Goal: Information Seeking & Learning: Learn about a topic

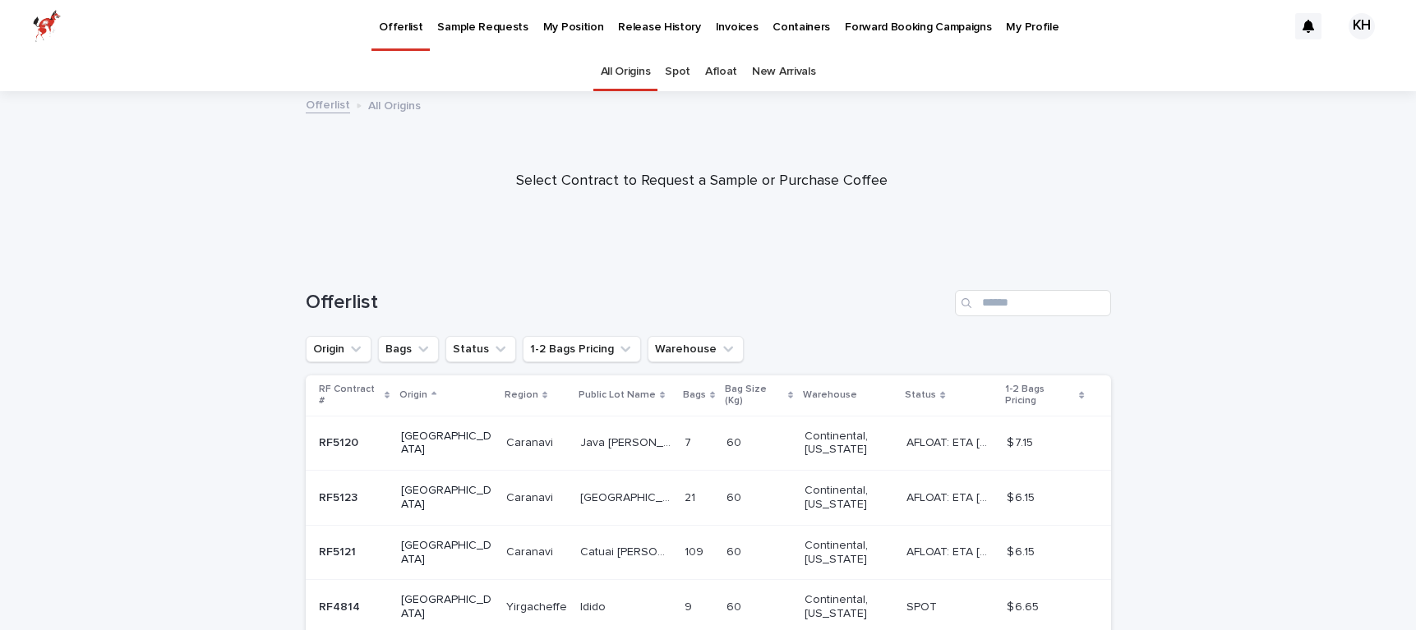
click at [572, 26] on p "My Position" at bounding box center [573, 17] width 61 height 35
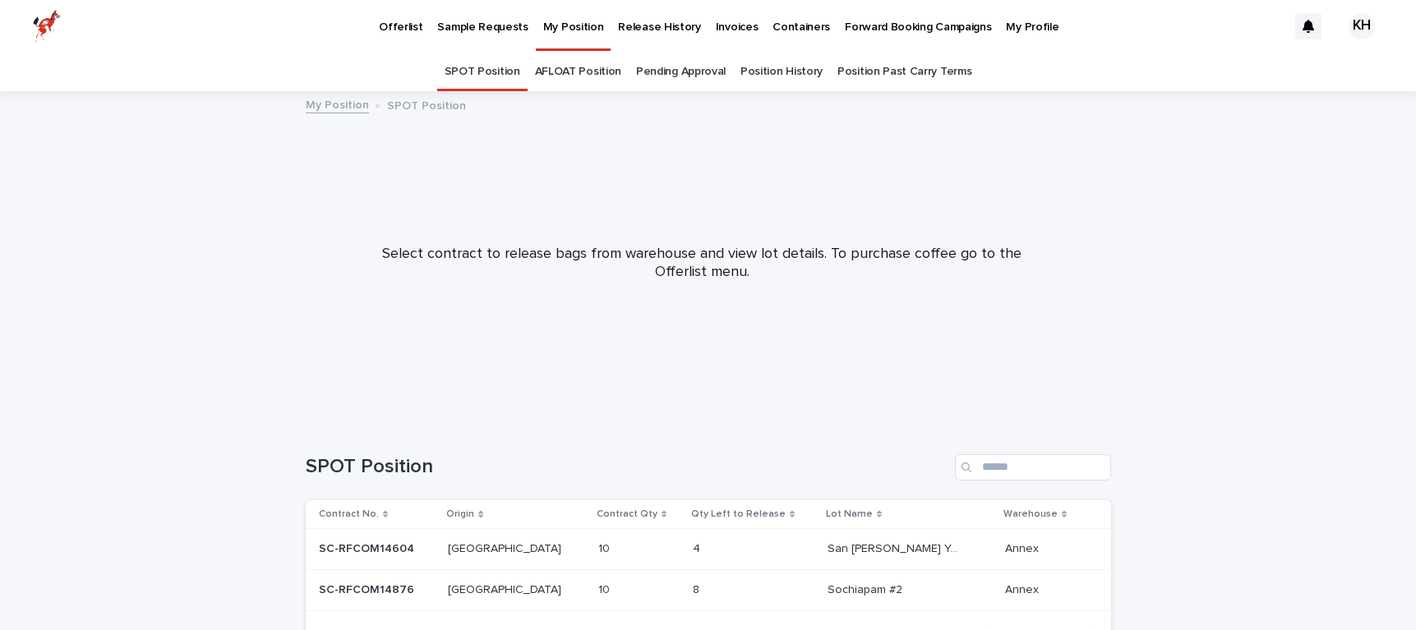
click at [669, 69] on link "Pending Approval" at bounding box center [681, 72] width 90 height 39
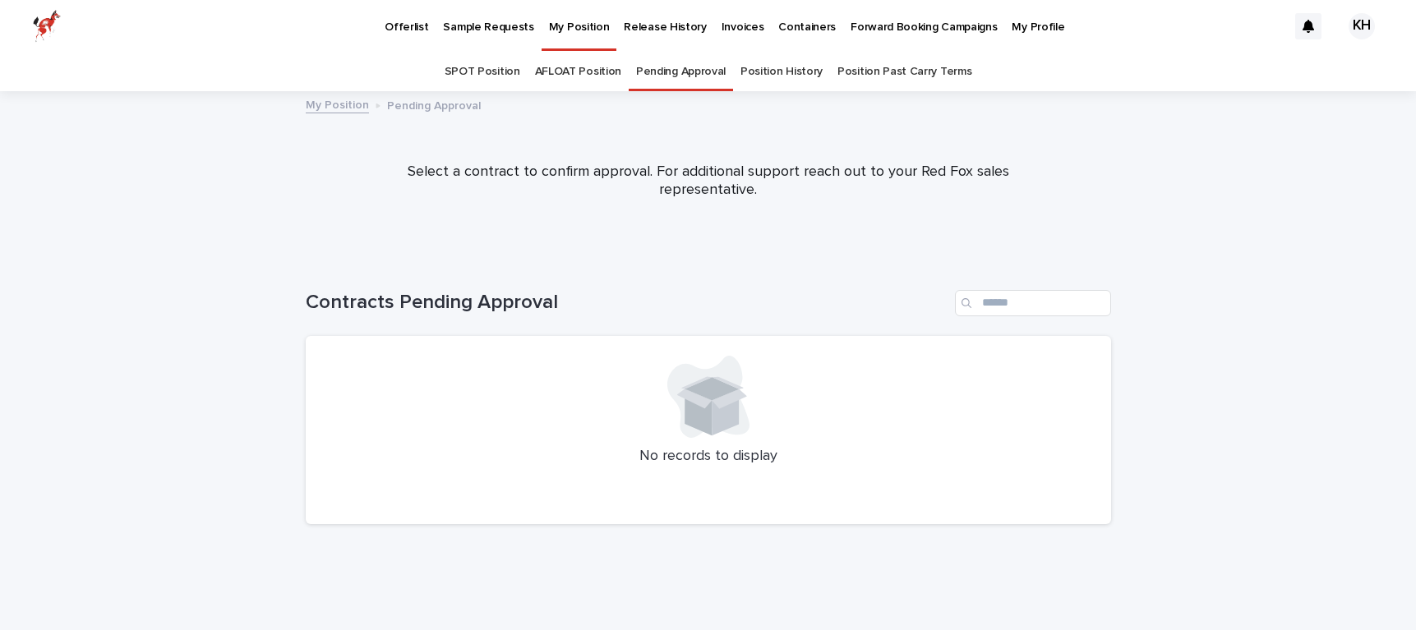
click at [416, 27] on p "Offerlist" at bounding box center [407, 17] width 44 height 35
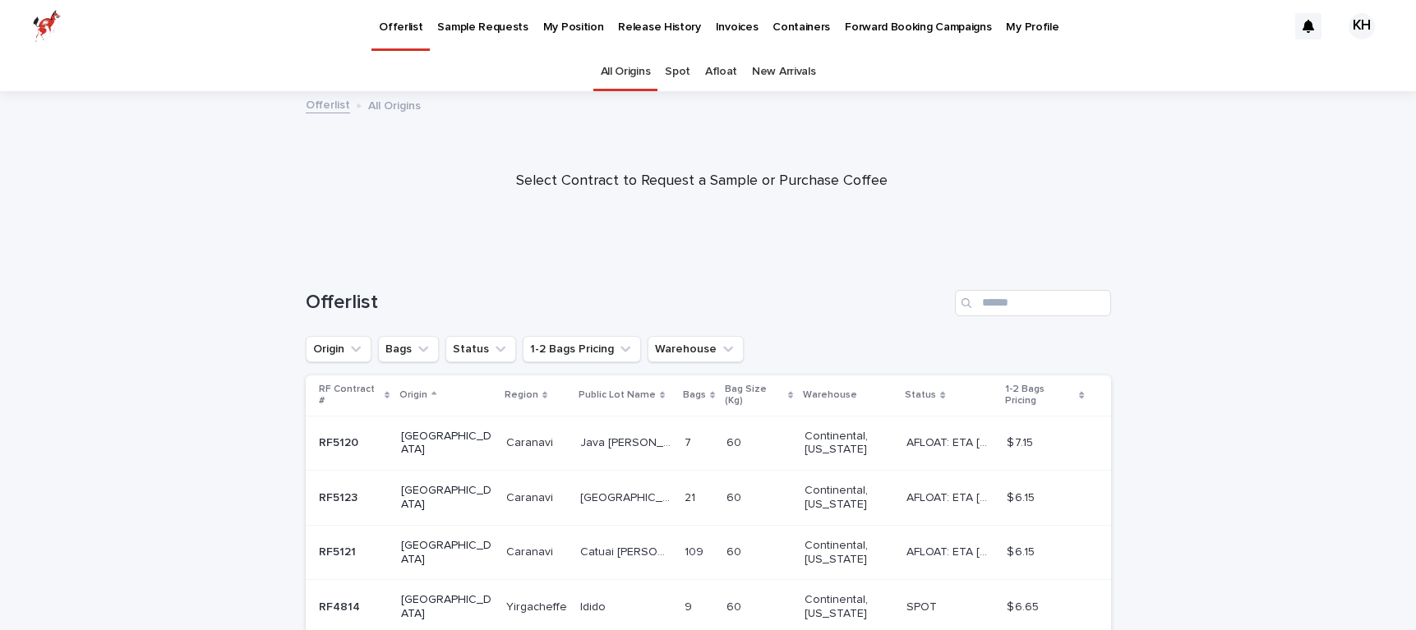
scroll to position [3, 0]
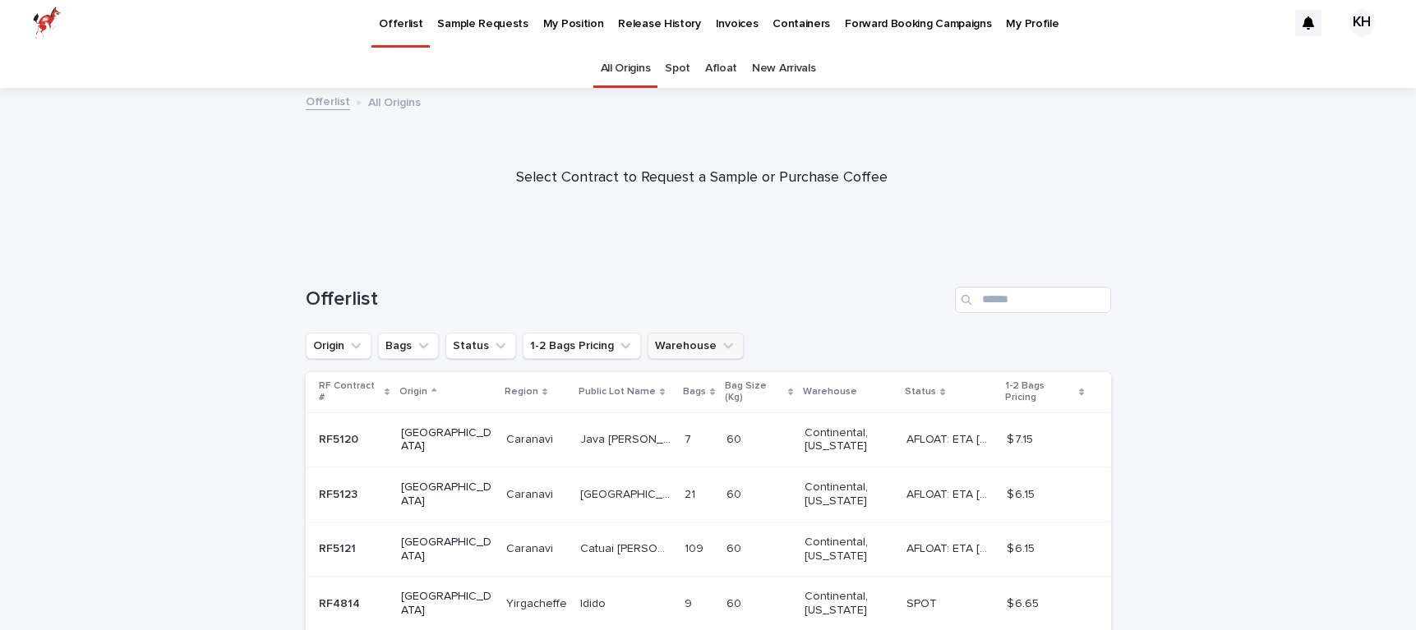
click at [699, 344] on button "Warehouse" at bounding box center [696, 346] width 96 height 26
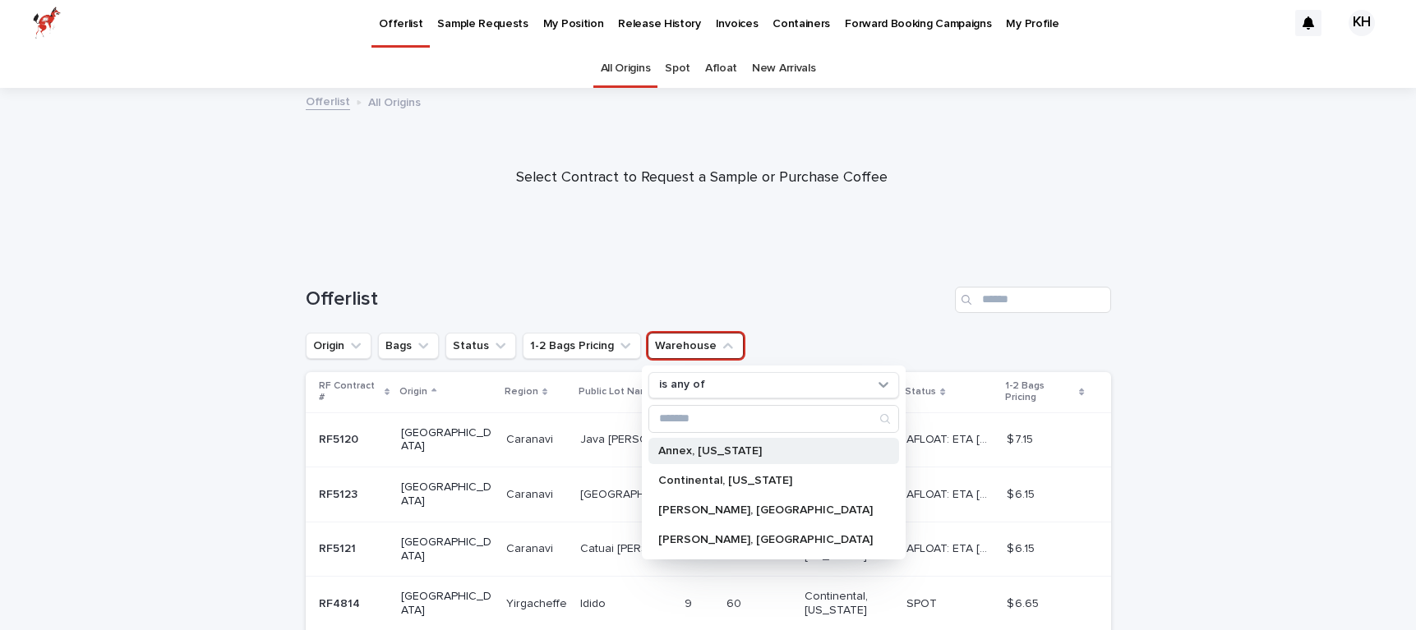
click at [709, 455] on p "Annex, California" at bounding box center [765, 452] width 215 height 12
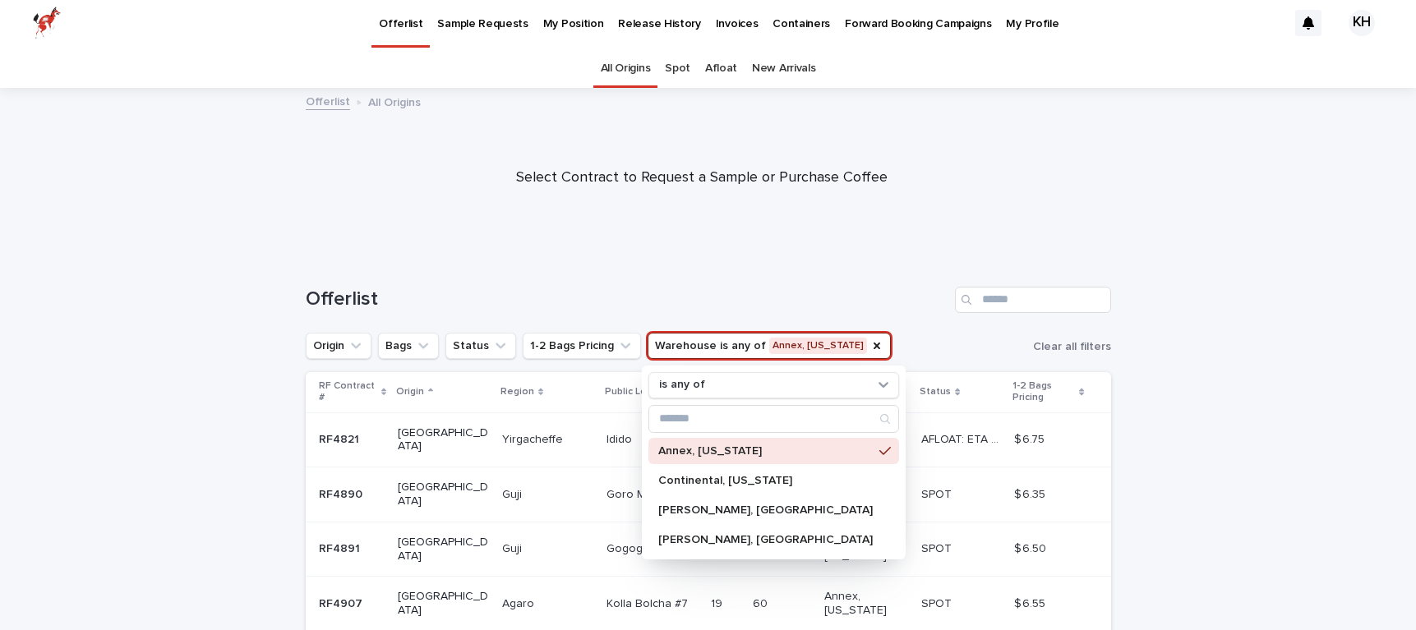
click at [605, 238] on div at bounding box center [702, 171] width 1404 height 164
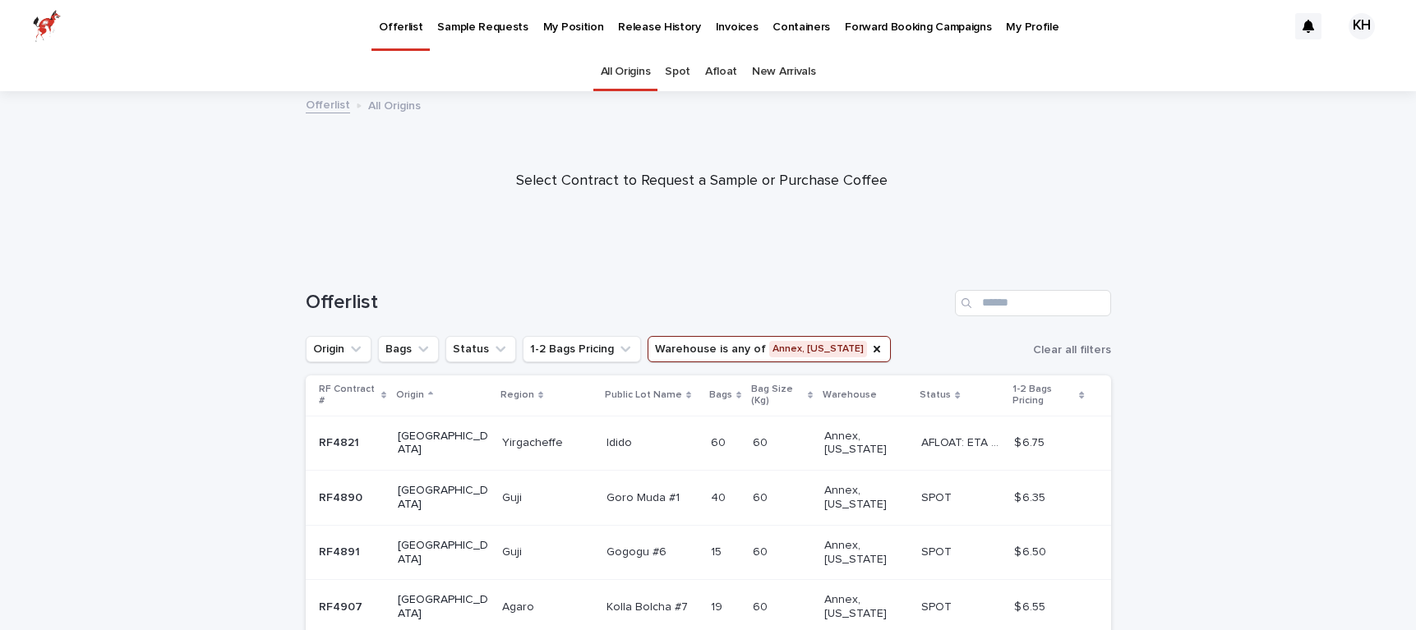
click at [718, 71] on link "Afloat" at bounding box center [721, 72] width 32 height 39
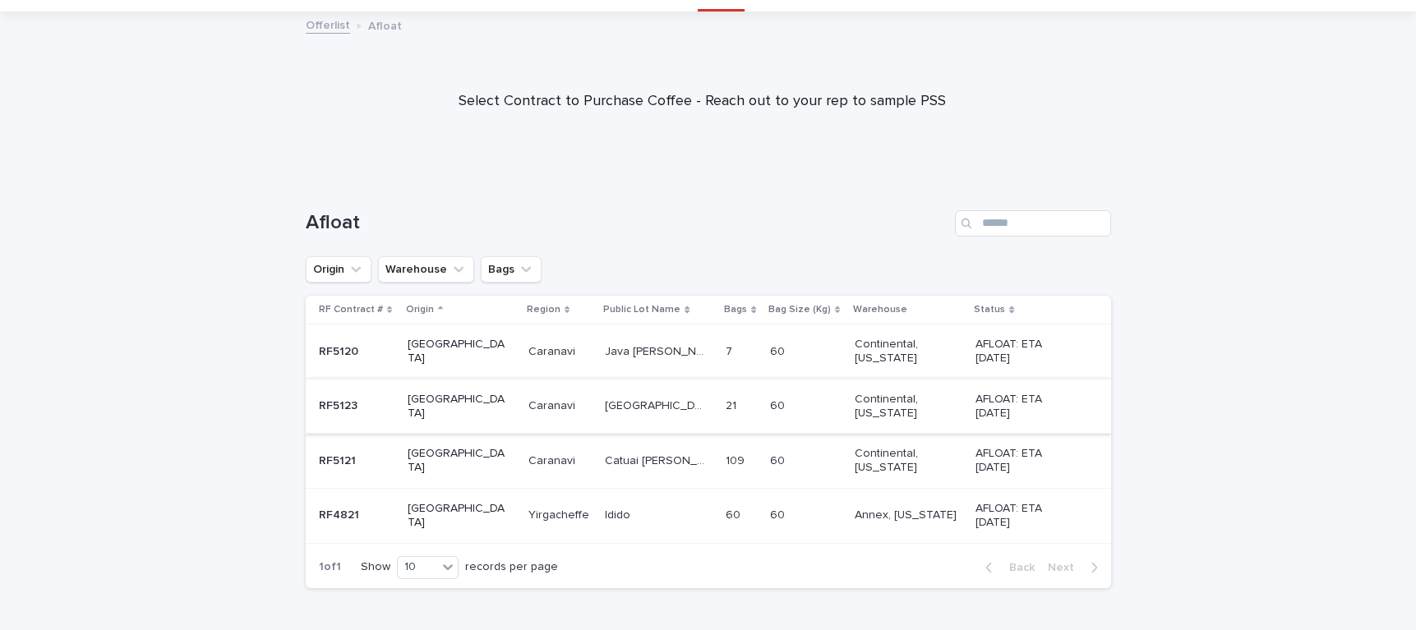
scroll to position [99, 0]
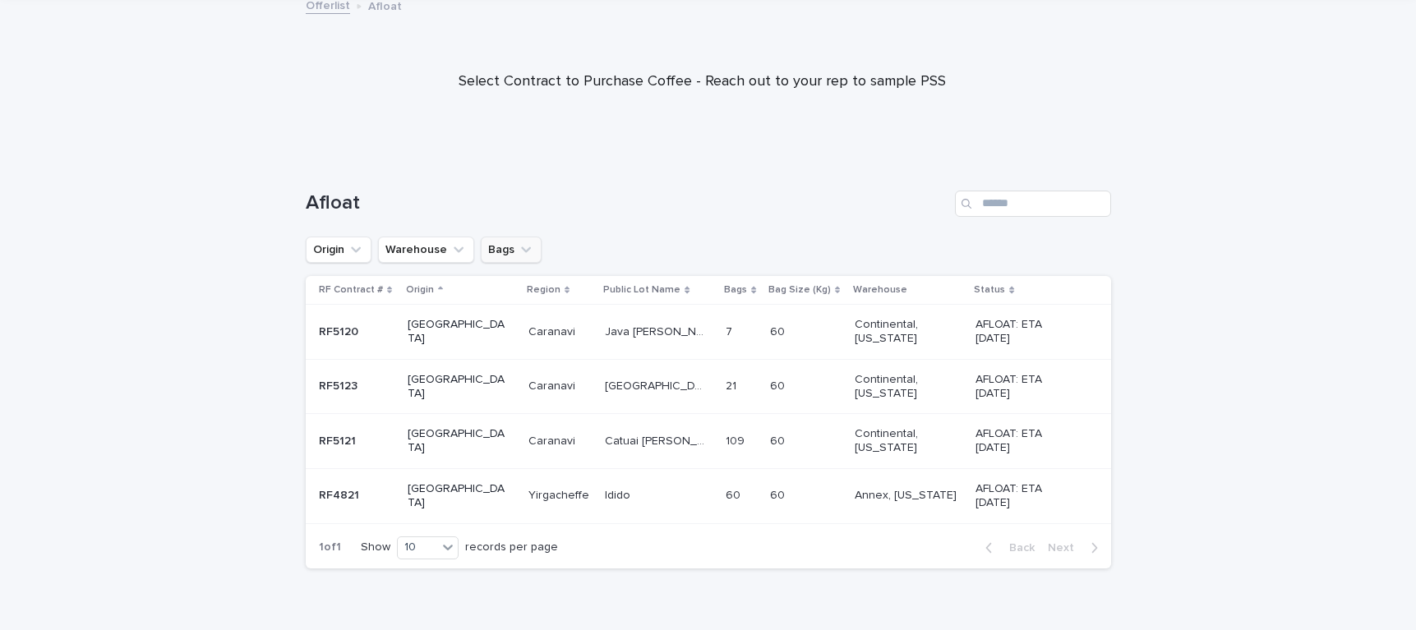
click at [502, 247] on button "Bags" at bounding box center [511, 250] width 61 height 26
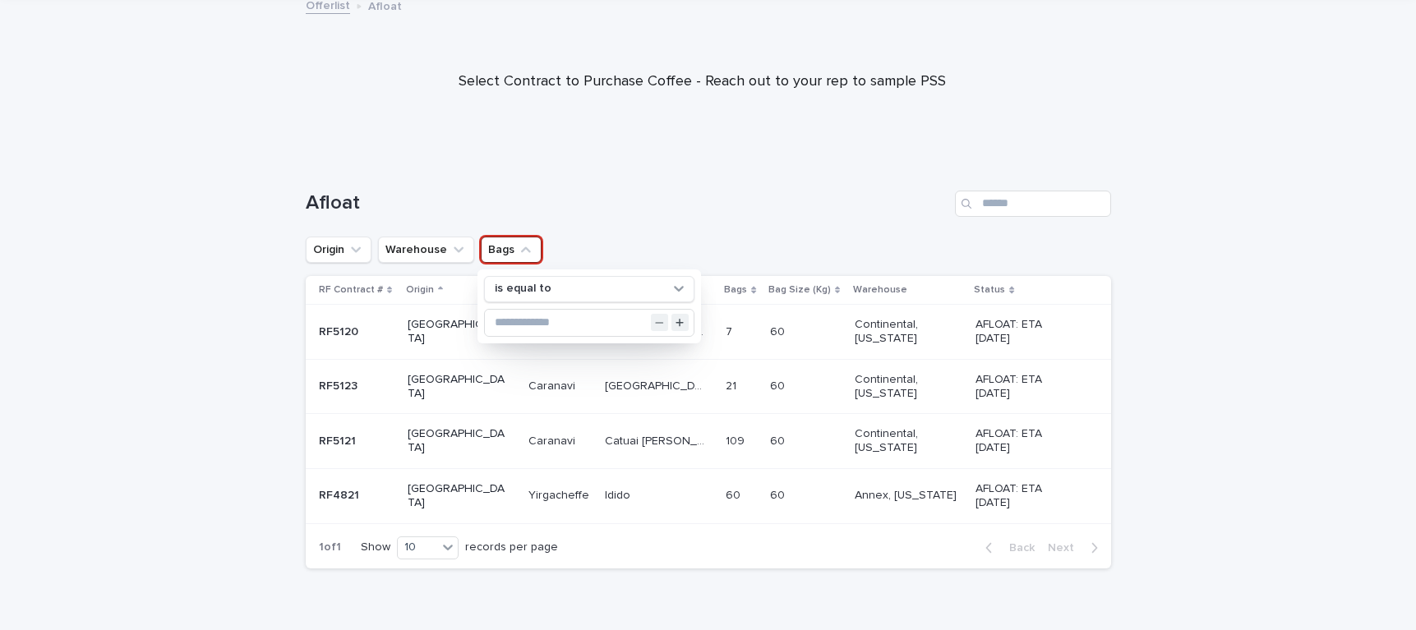
click at [502, 247] on button "Bags" at bounding box center [511, 250] width 61 height 26
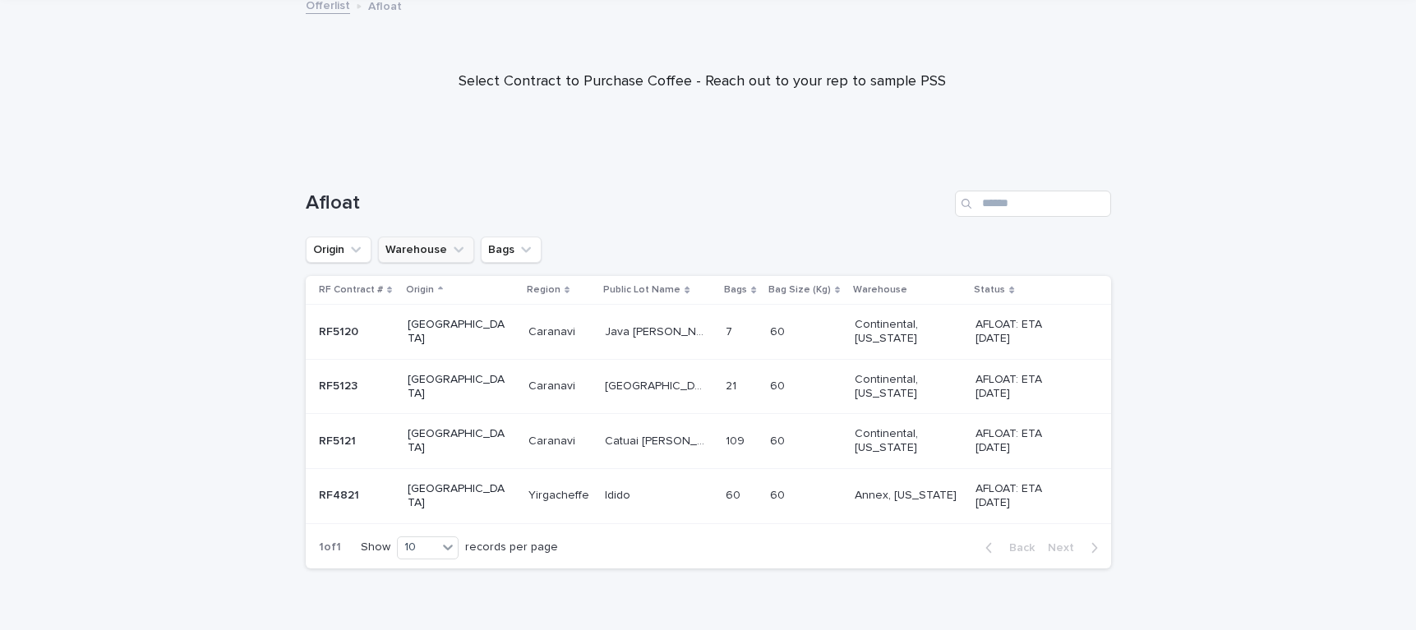
click at [450, 247] on icon "Warehouse" at bounding box center [458, 250] width 16 height 16
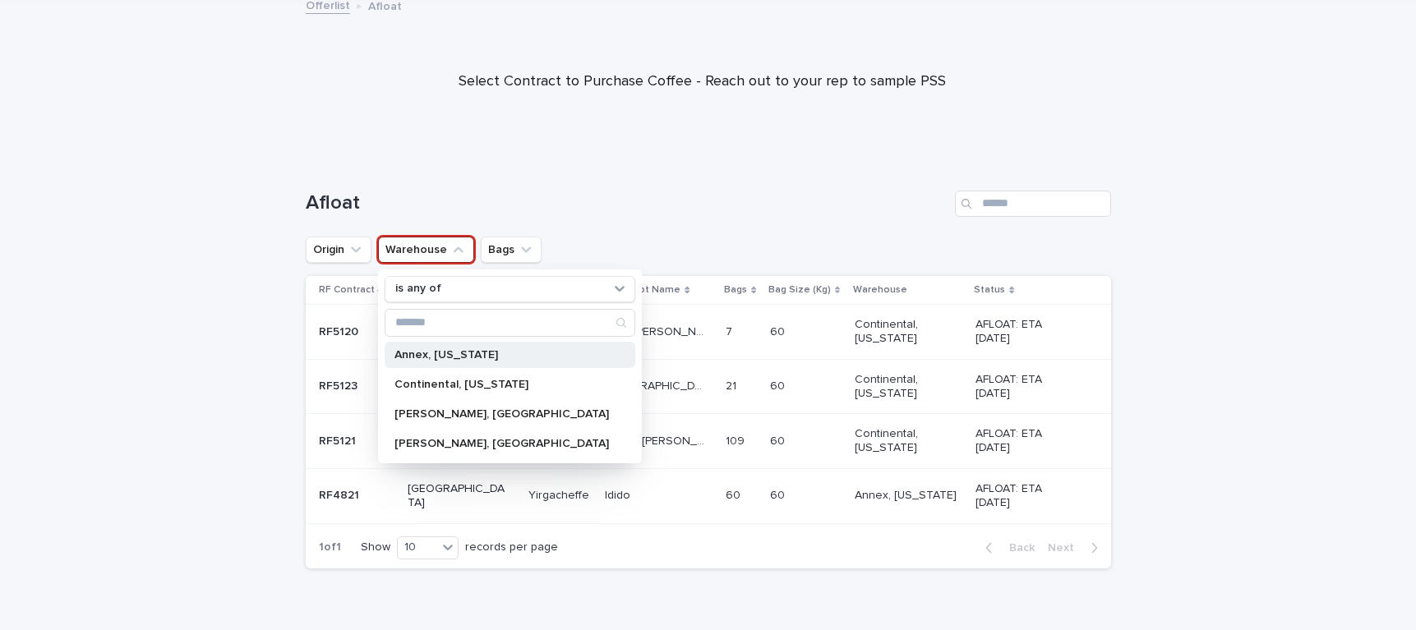
click at [448, 354] on p "Annex, California" at bounding box center [502, 355] width 215 height 12
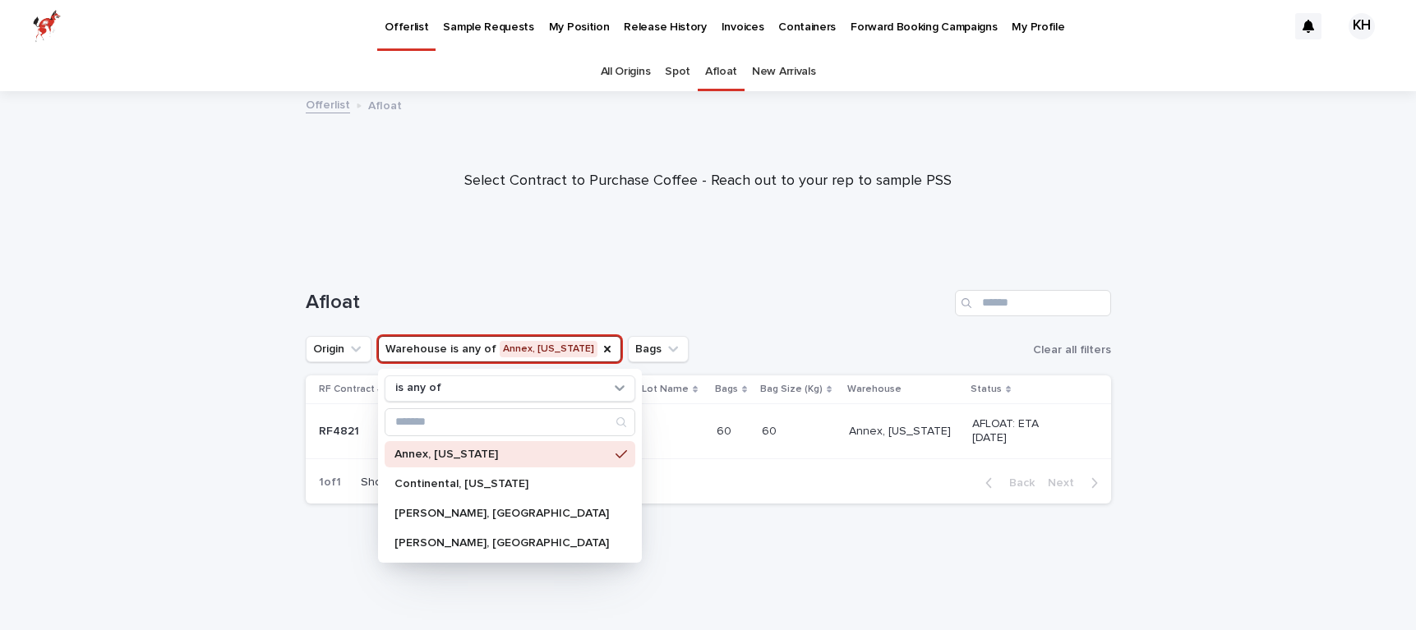
click at [700, 224] on div at bounding box center [708, 174] width 1416 height 164
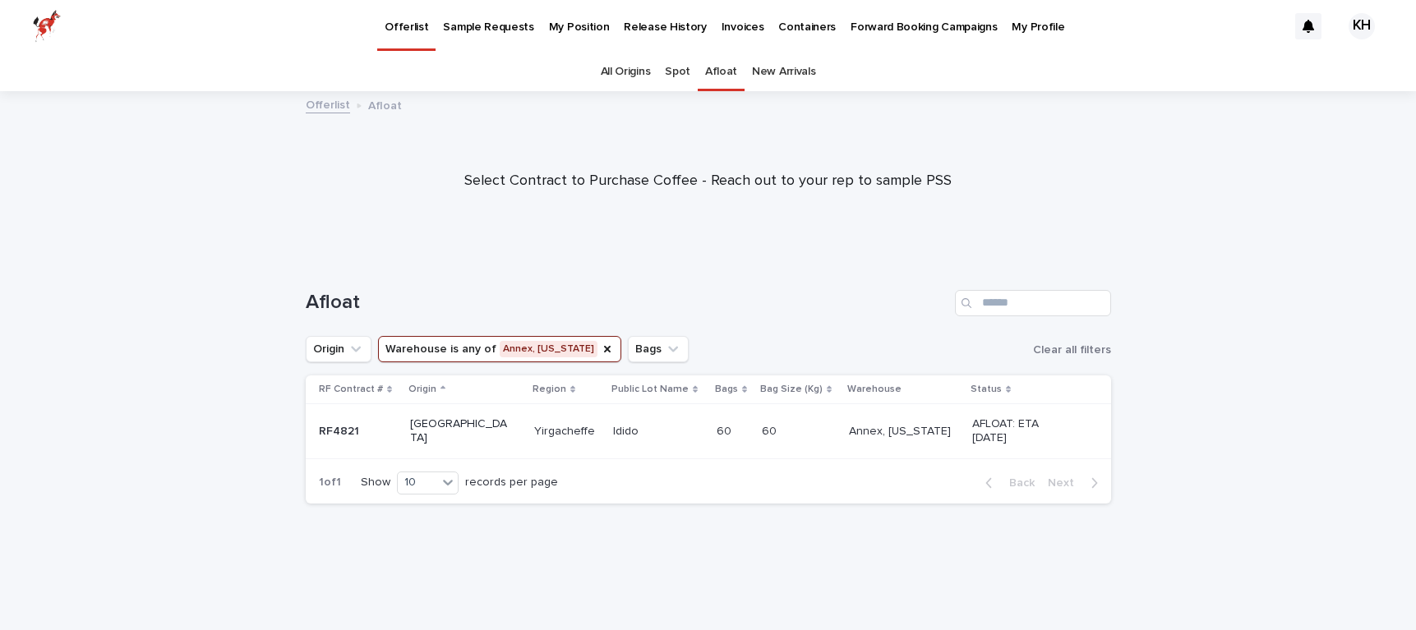
click at [460, 346] on button "Warehouse is any of Annex, California" at bounding box center [499, 349] width 243 height 26
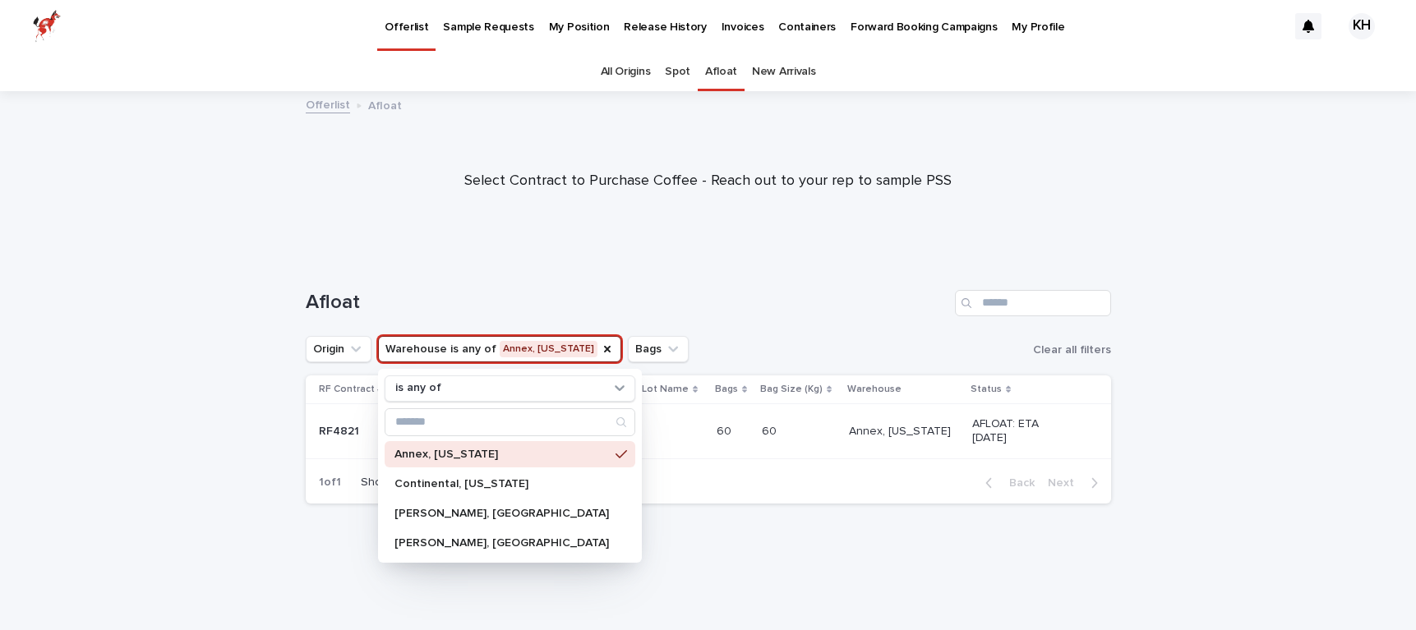
click at [487, 267] on div "Afloat" at bounding box center [709, 296] width 806 height 79
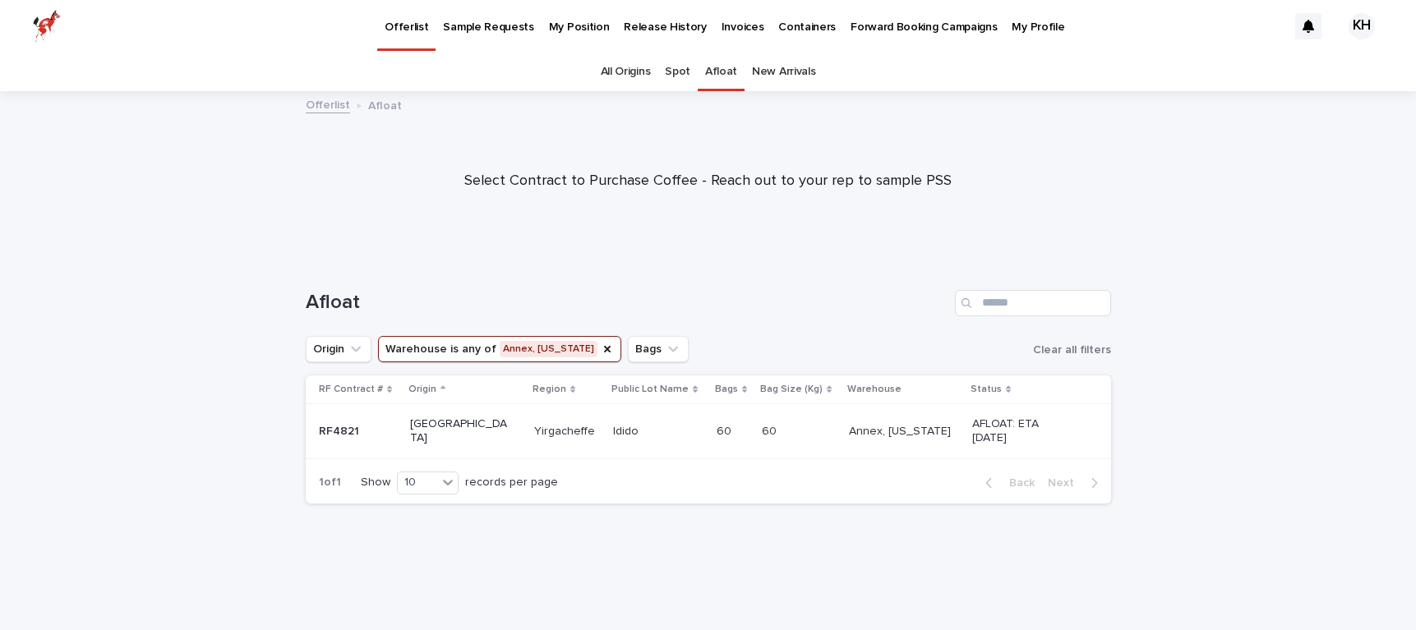
click at [489, 22] on p "Sample Requests" at bounding box center [488, 17] width 90 height 35
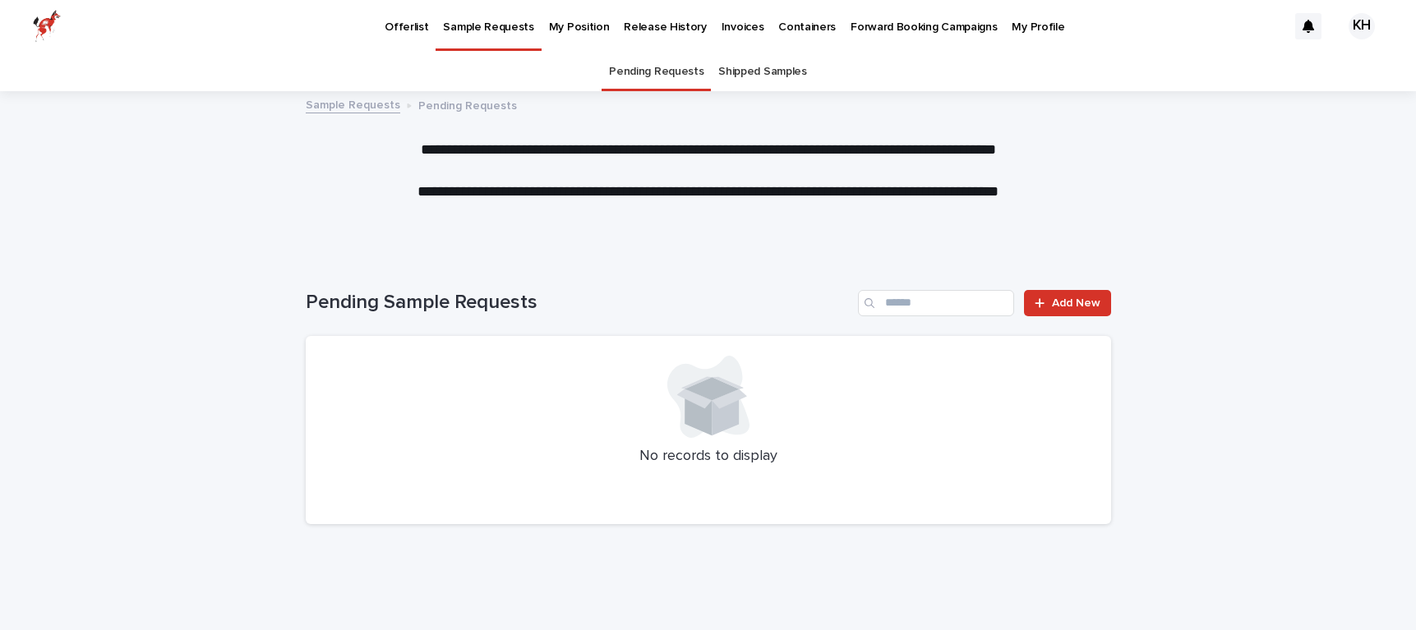
click at [398, 21] on p "Offerlist" at bounding box center [407, 17] width 44 height 35
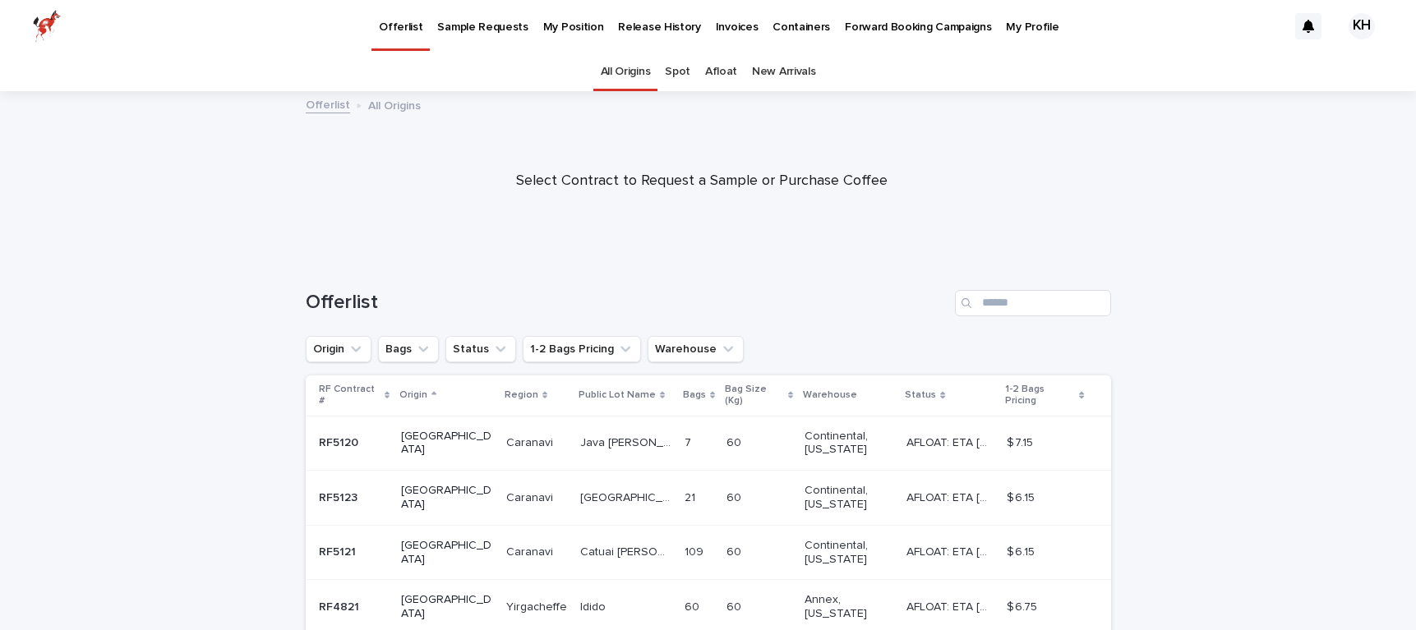
click at [711, 69] on link "Afloat" at bounding box center [721, 72] width 32 height 39
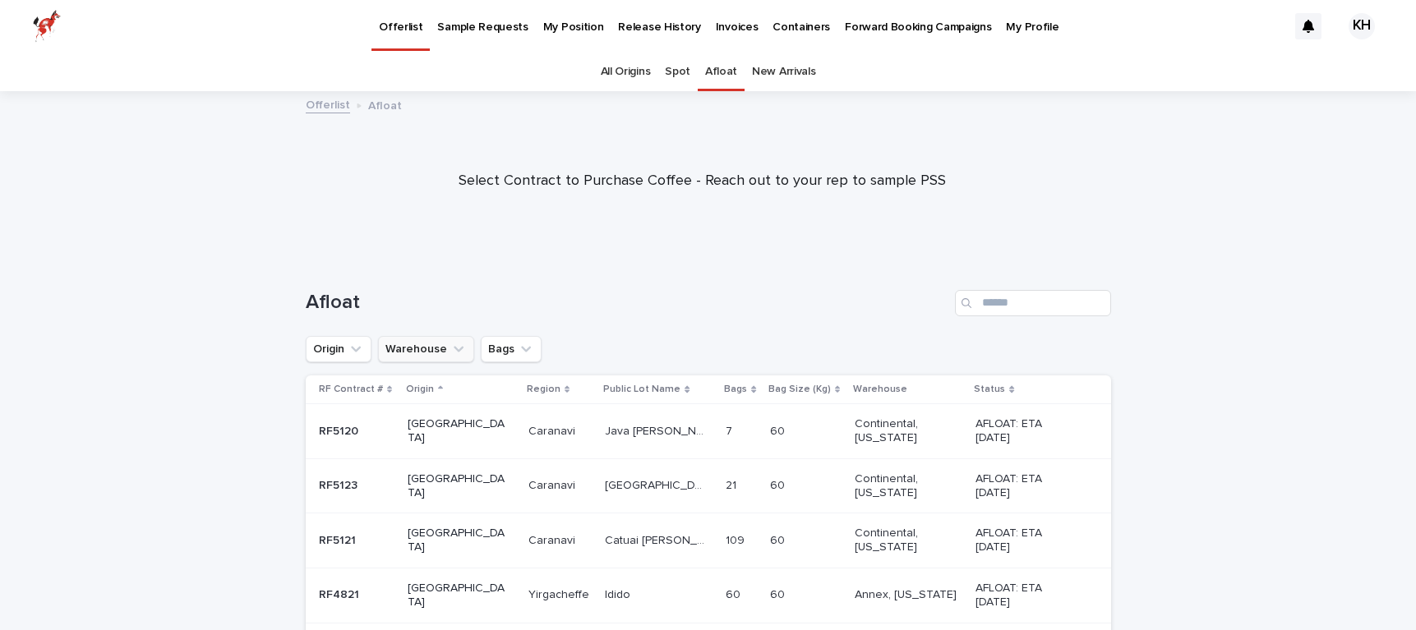
click at [413, 345] on button "Warehouse" at bounding box center [426, 349] width 96 height 26
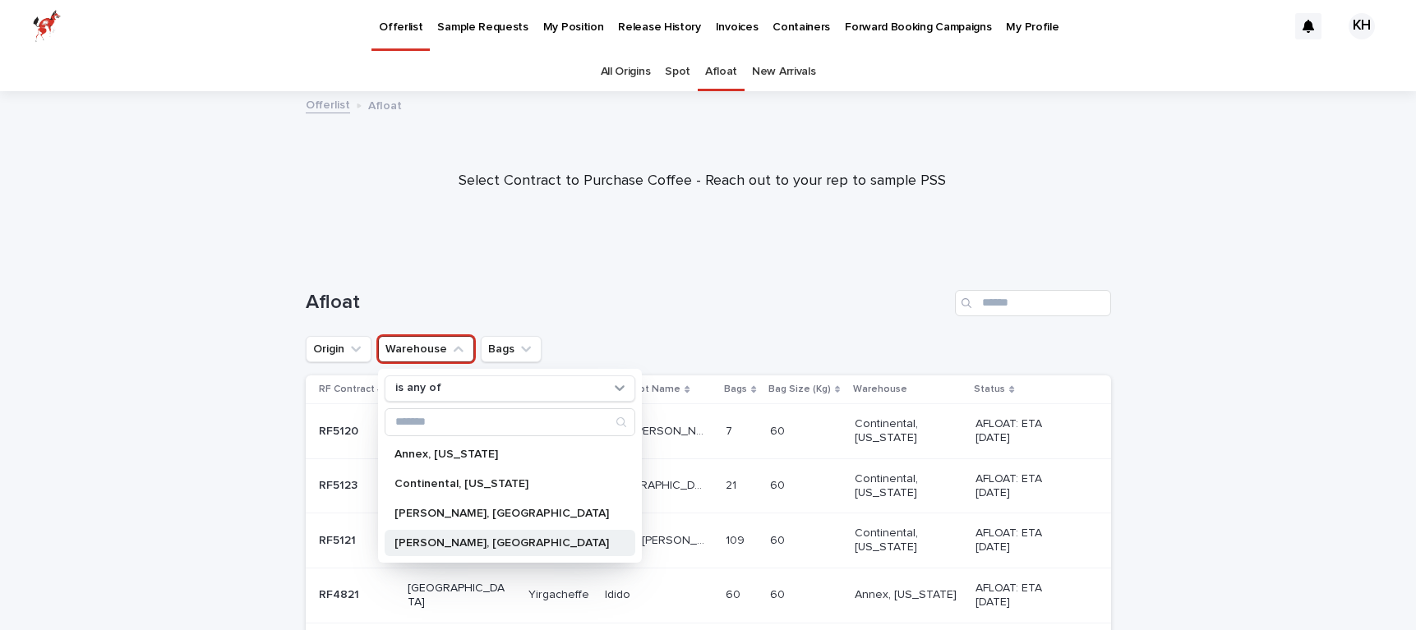
click at [499, 535] on div "[PERSON_NAME], [GEOGRAPHIC_DATA]" at bounding box center [510, 543] width 251 height 26
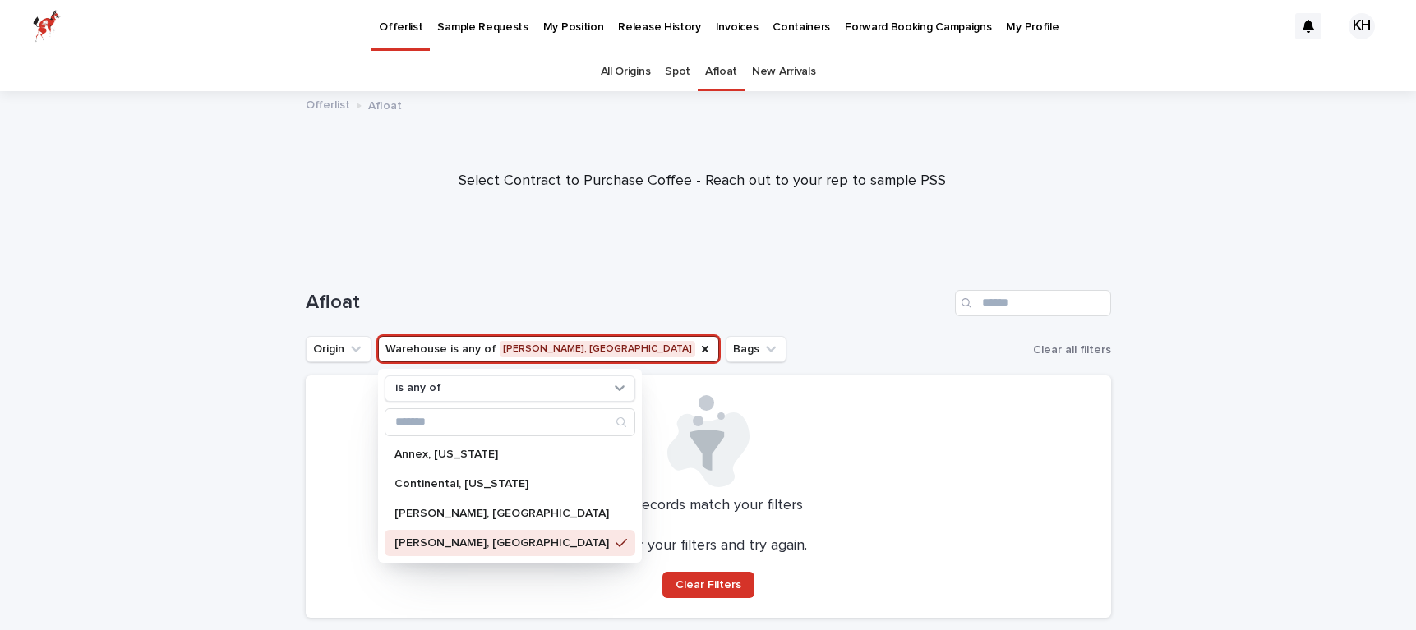
click at [639, 271] on div "Afloat" at bounding box center [709, 296] width 806 height 79
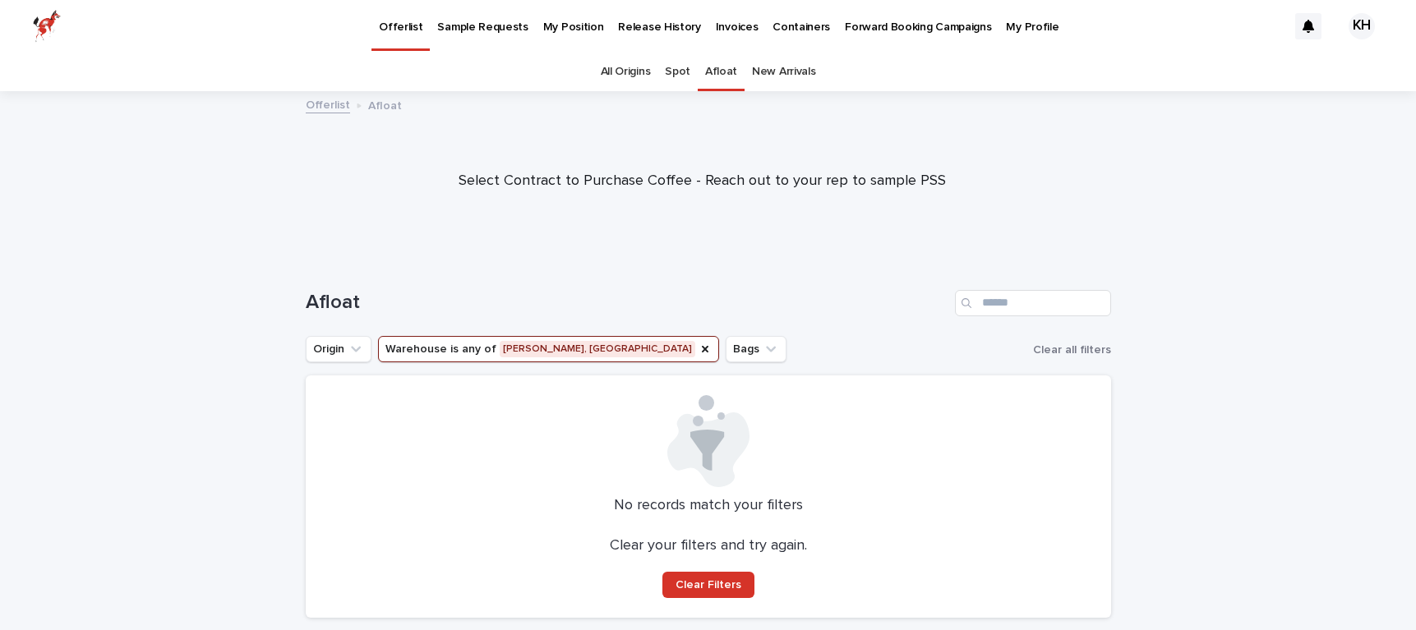
click at [455, 344] on button "Warehouse is any of DuPuy, Houston" at bounding box center [548, 349] width 341 height 26
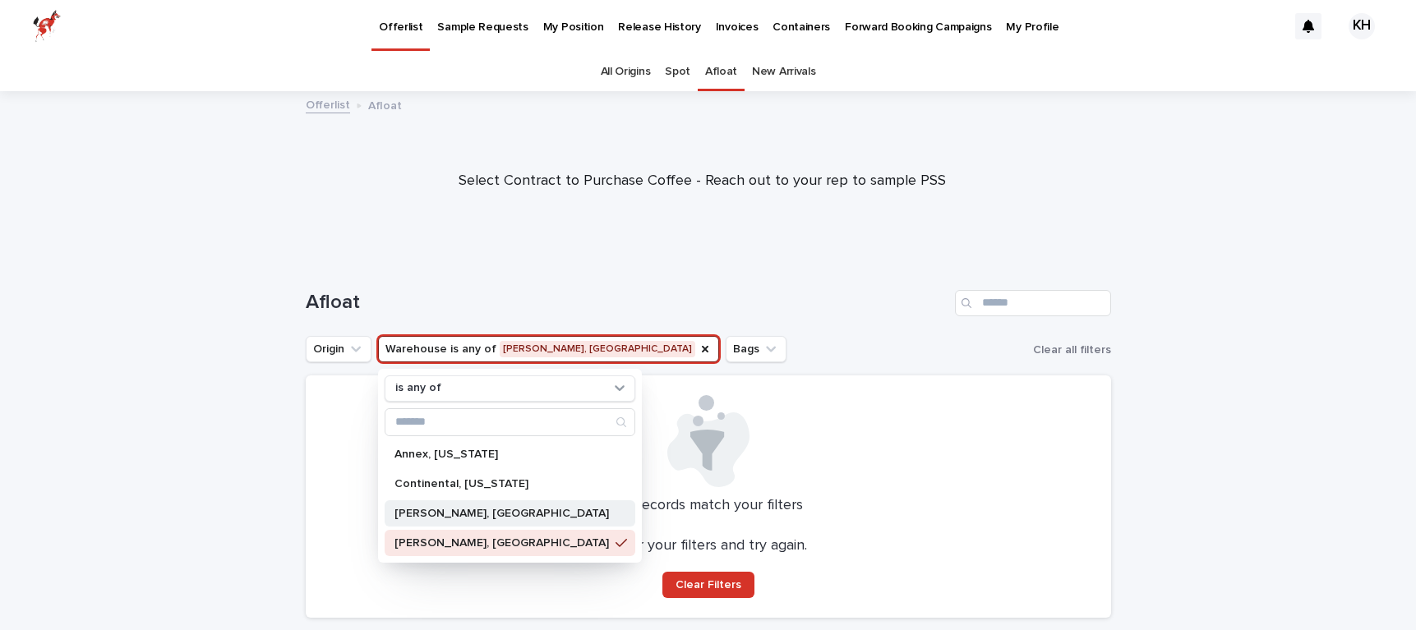
click at [500, 513] on p "DuPuy, Charleston" at bounding box center [502, 514] width 215 height 12
click at [616, 545] on icon at bounding box center [622, 543] width 12 height 13
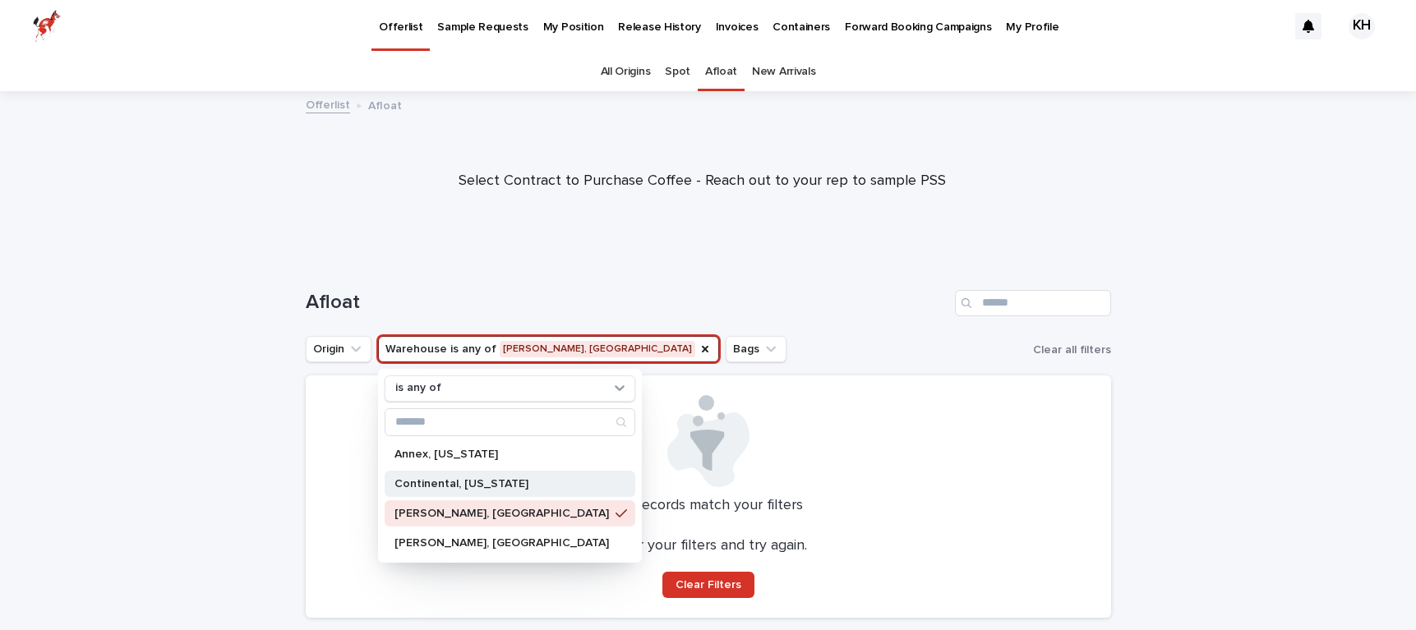
click at [499, 483] on p "Continental, New Jersey" at bounding box center [502, 484] width 215 height 12
click at [564, 259] on div "Afloat" at bounding box center [709, 296] width 806 height 79
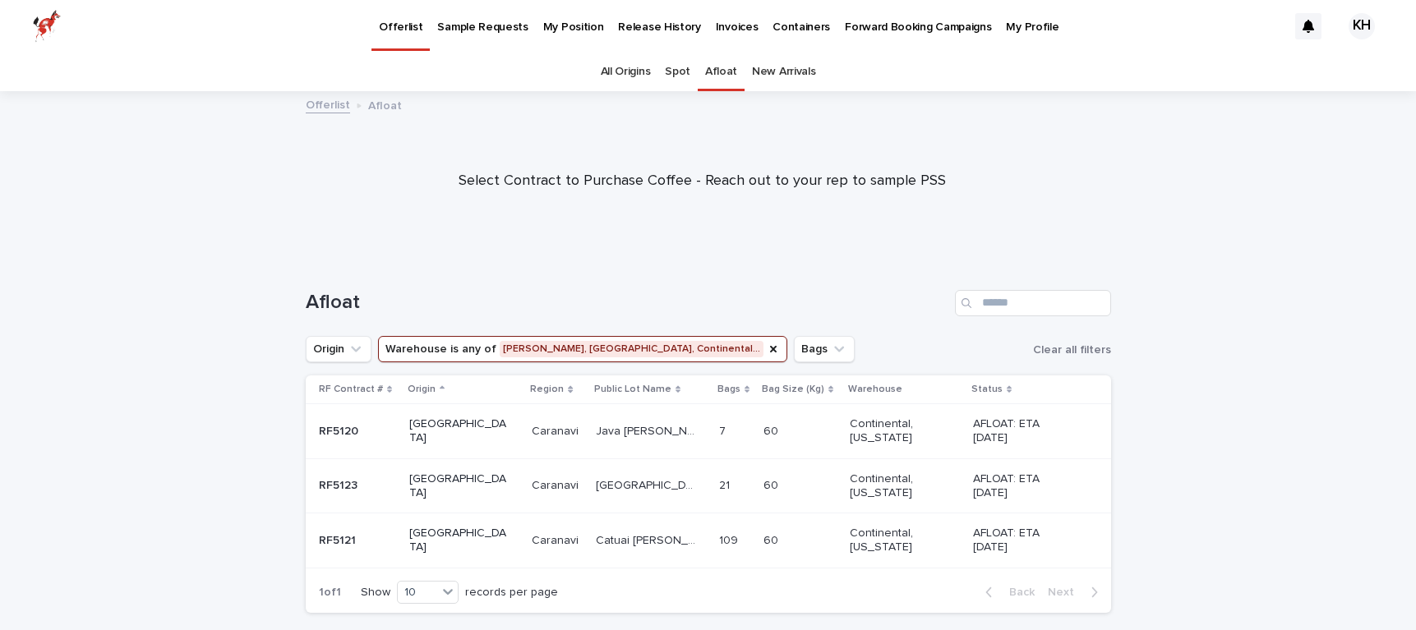
click at [639, 69] on link "All Origins" at bounding box center [626, 72] width 50 height 39
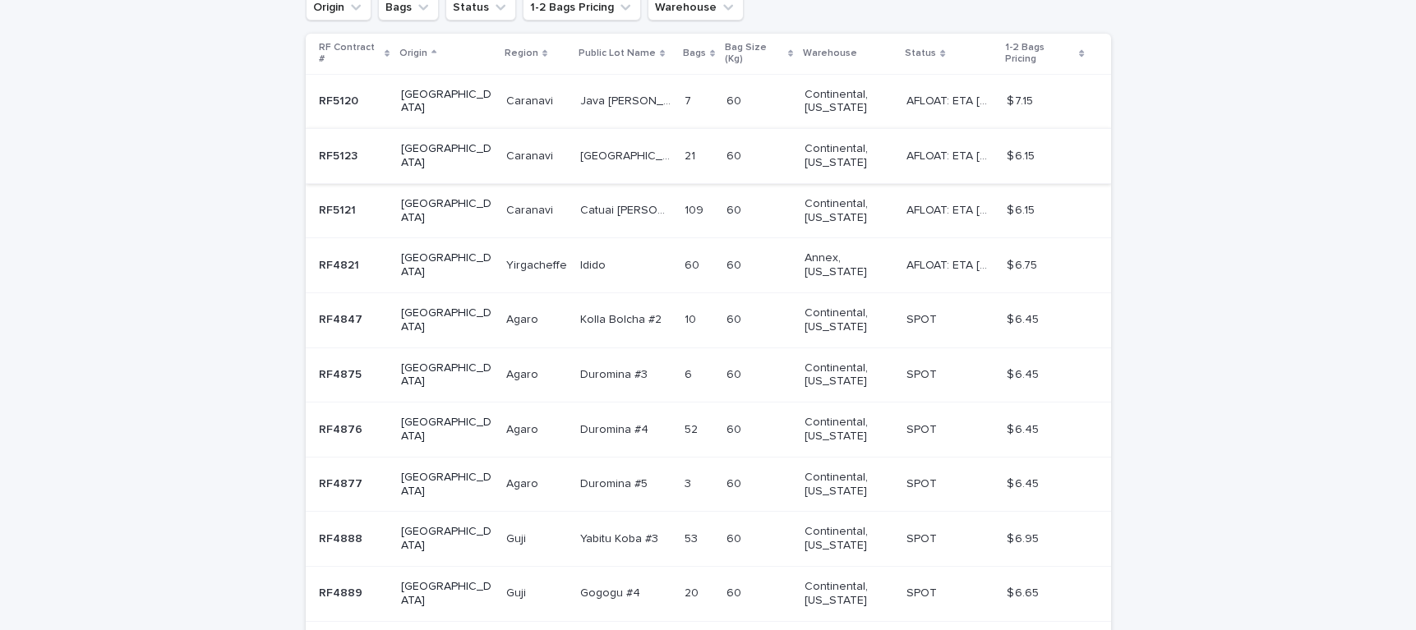
scroll to position [447, 0]
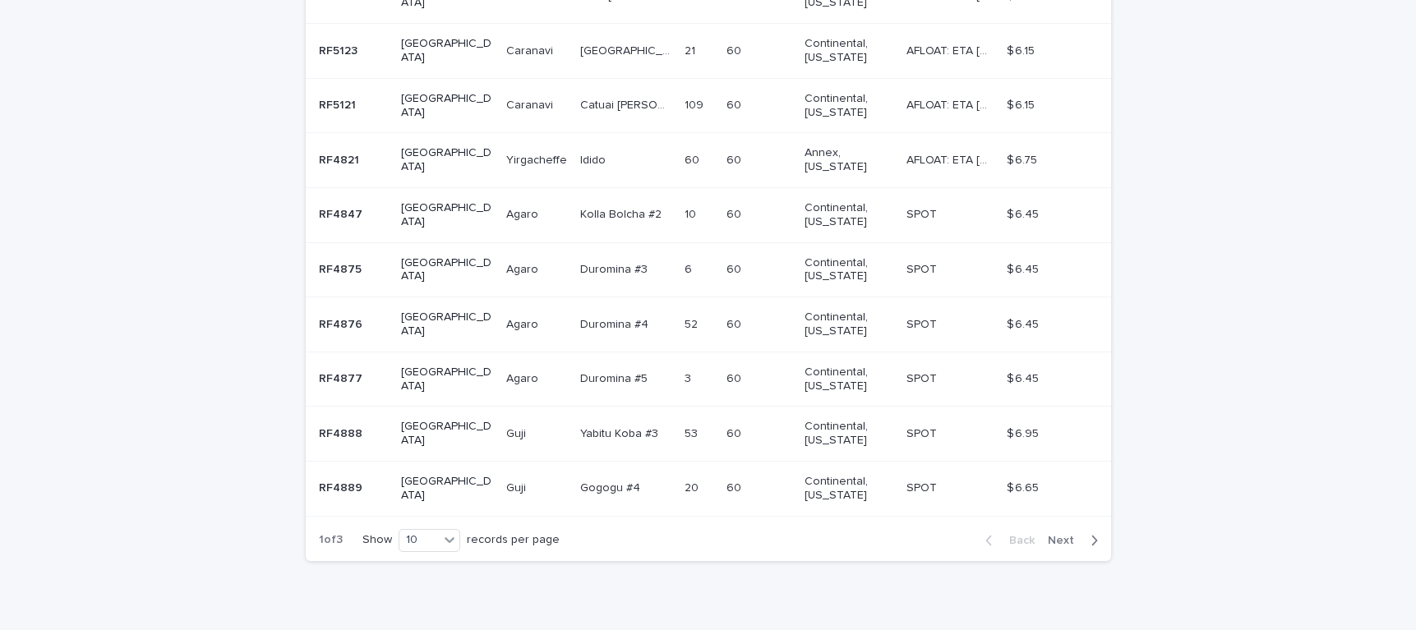
click at [1060, 535] on span "Next" at bounding box center [1066, 541] width 36 height 12
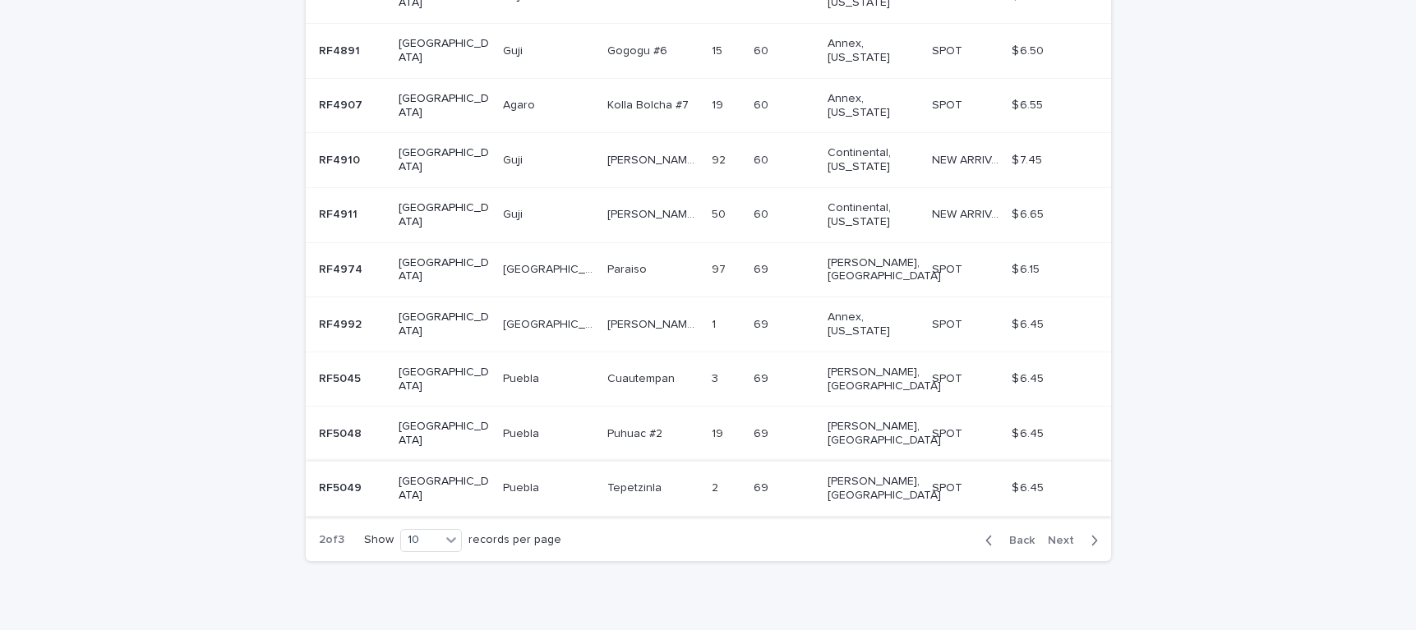
scroll to position [351, 0]
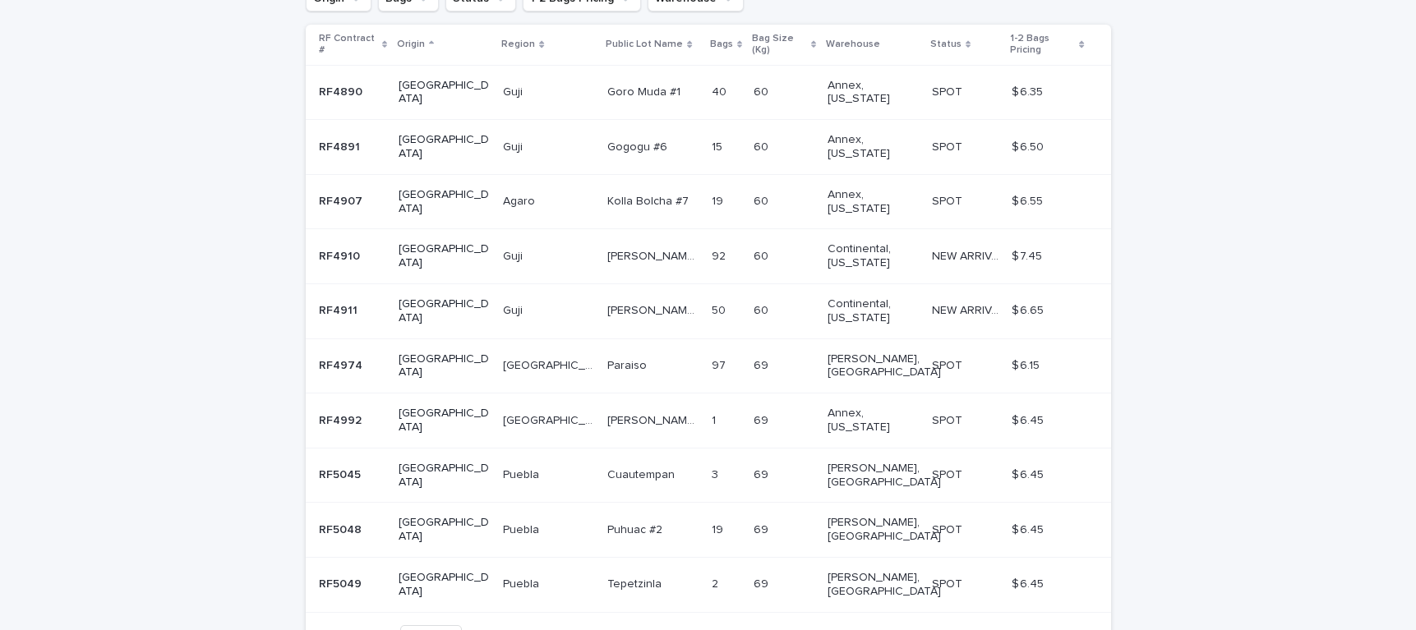
click at [1058, 630] on span "Next" at bounding box center [1066, 637] width 36 height 12
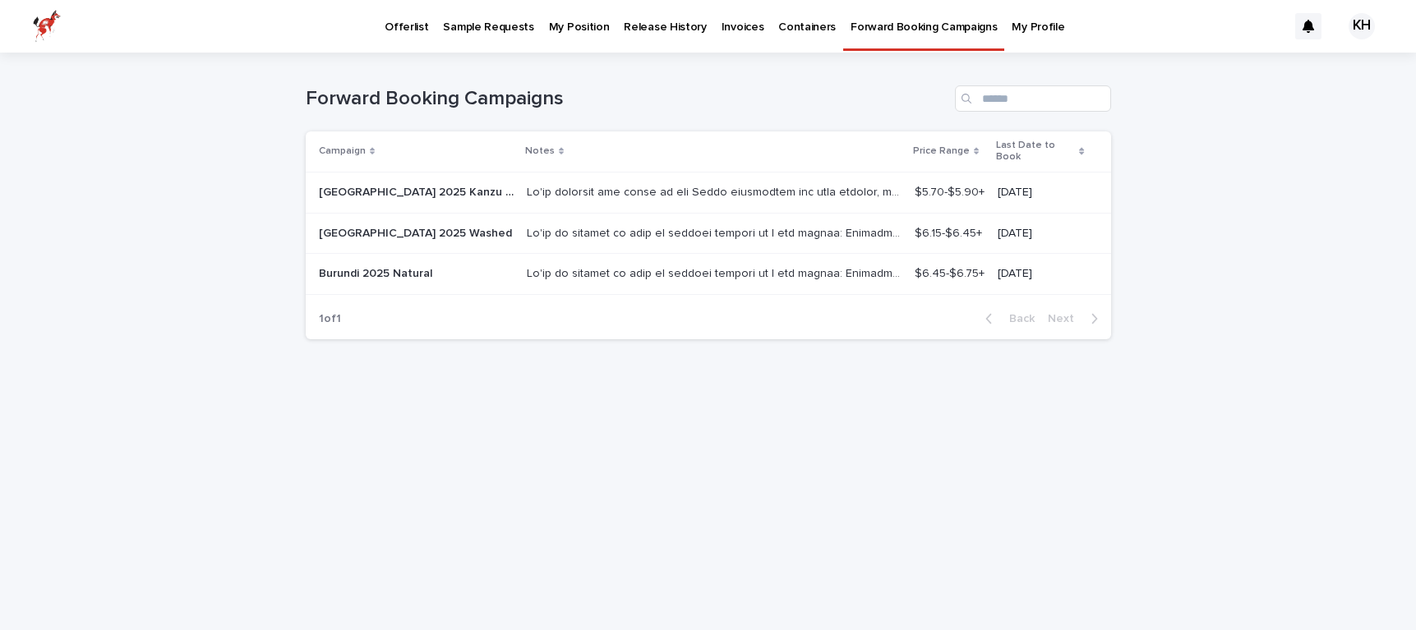
click at [386, 224] on p "Burundi 2025 Washed" at bounding box center [417, 232] width 196 height 17
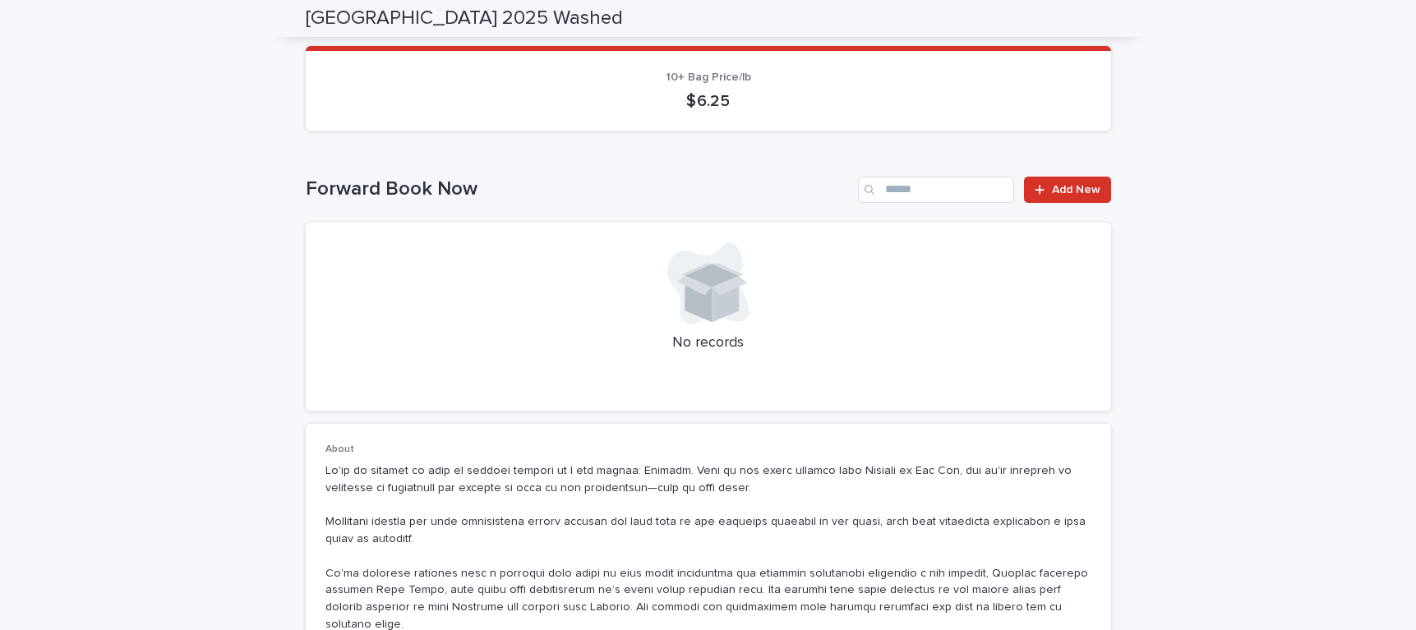
scroll to position [39, 0]
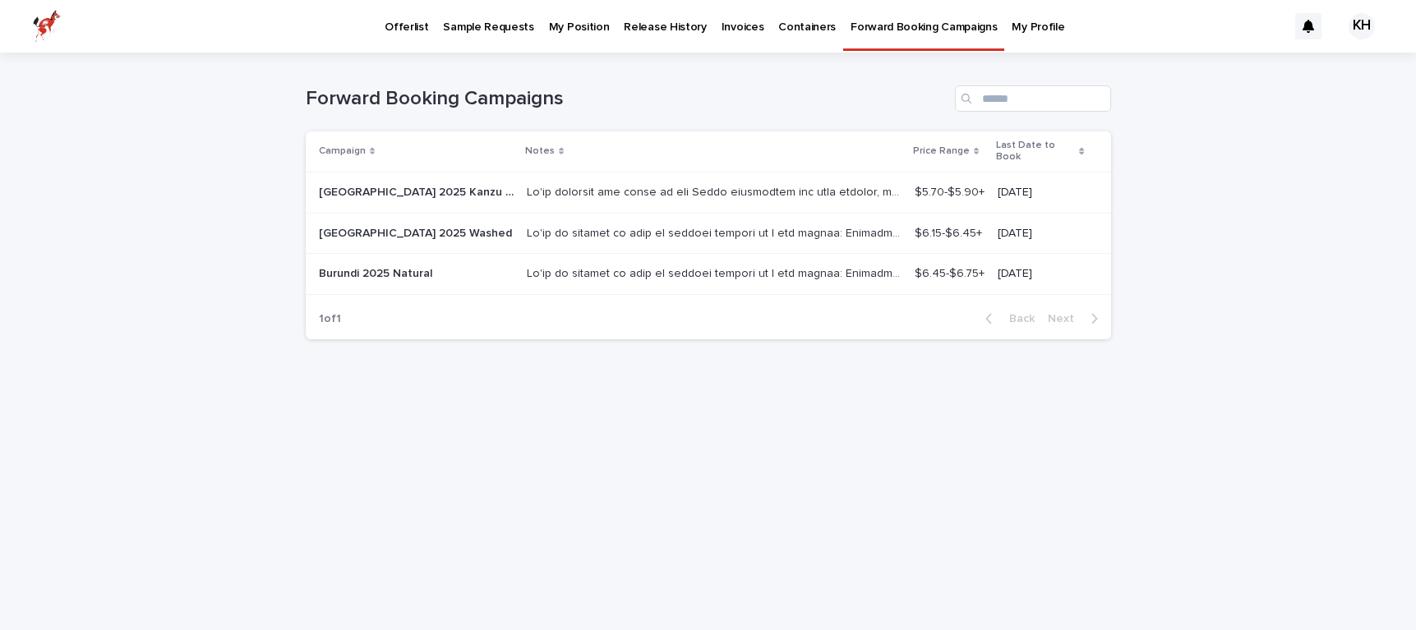
click at [870, 21] on p "Forward Booking Campaigns" at bounding box center [924, 17] width 146 height 35
click at [470, 182] on p "Rwanda 2025 Kanzu Washed" at bounding box center [418, 190] width 198 height 17
click at [374, 224] on p "Burundi 2025 Washed" at bounding box center [417, 232] width 196 height 17
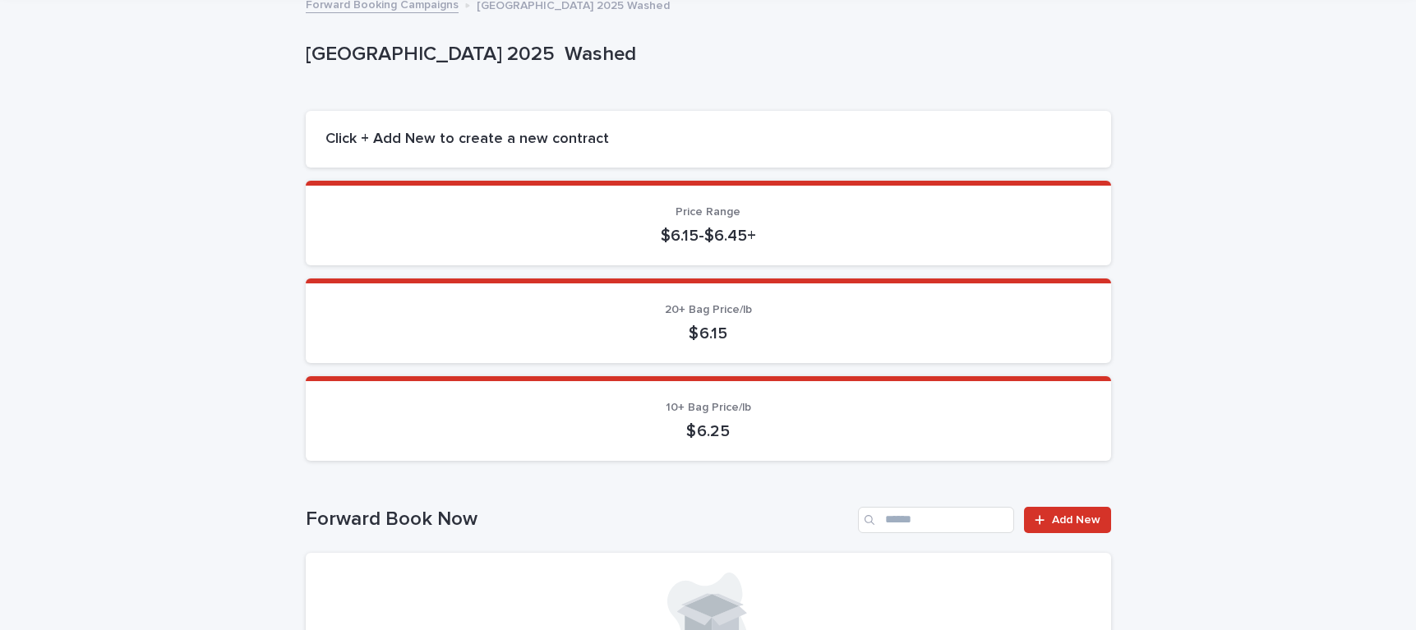
scroll to position [64, 0]
